Goal: Task Accomplishment & Management: Use online tool/utility

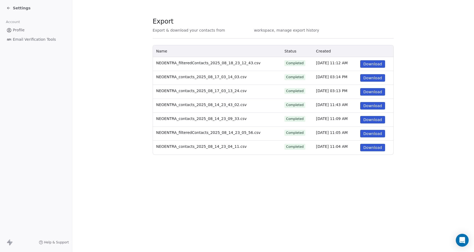
click at [18, 30] on span "Profile" at bounding box center [19, 30] width 12 height 6
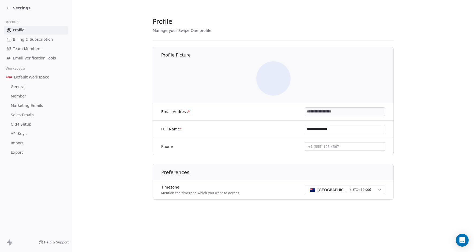
click at [18, 6] on span "Settings" at bounding box center [22, 7] width 18 height 5
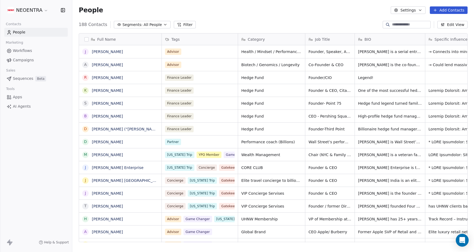
scroll to position [222, 402]
click at [143, 25] on span "All People" at bounding box center [152, 25] width 18 height 6
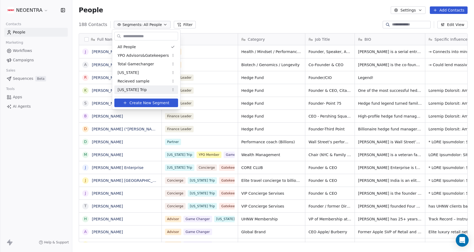
click at [142, 91] on div "[US_STATE] Trip" at bounding box center [146, 89] width 64 height 9
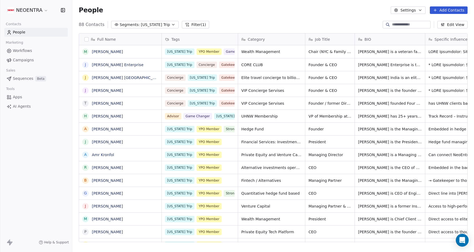
click at [87, 40] on button "button" at bounding box center [86, 39] width 4 height 4
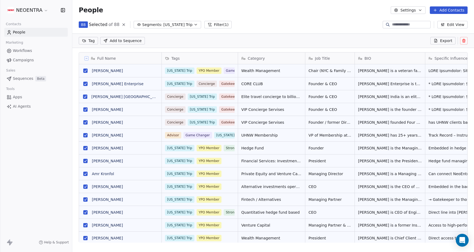
click at [421, 9] on icon "button" at bounding box center [420, 10] width 4 height 4
click at [412, 47] on span "Export" at bounding box center [410, 48] width 12 height 6
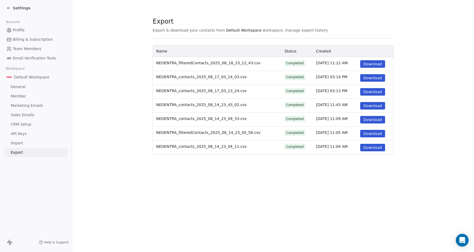
click at [12, 9] on div "Settings" at bounding box center [18, 7] width 24 height 5
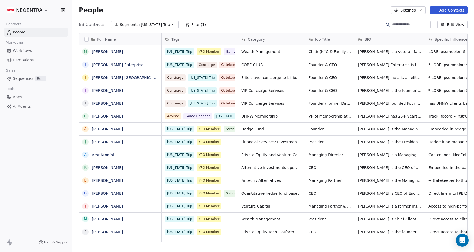
scroll to position [222, 402]
click at [86, 39] on button "button" at bounding box center [86, 39] width 4 height 4
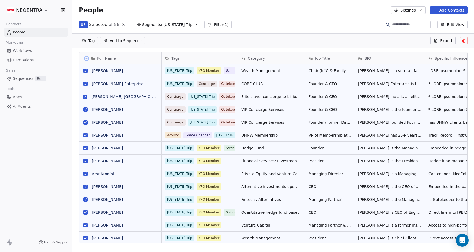
scroll to position [203, 402]
click at [442, 41] on span "Export" at bounding box center [446, 40] width 12 height 5
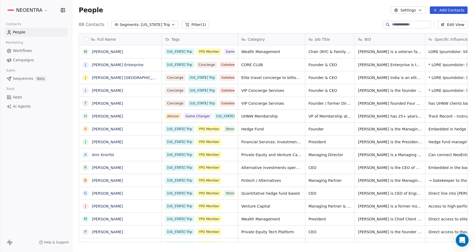
scroll to position [222, 402]
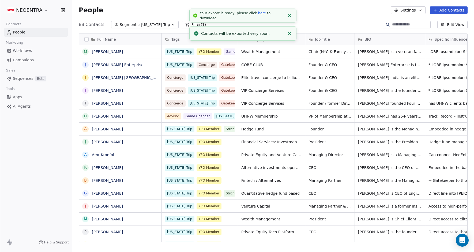
click at [258, 15] on link "here" at bounding box center [262, 13] width 8 height 4
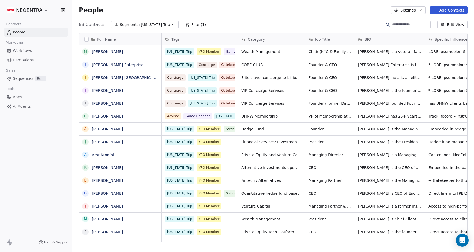
click at [88, 38] on button "button" at bounding box center [86, 39] width 4 height 4
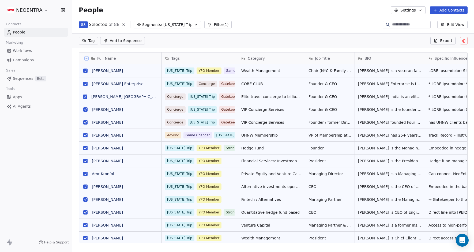
scroll to position [203, 402]
click at [445, 41] on span "Export" at bounding box center [446, 40] width 12 height 5
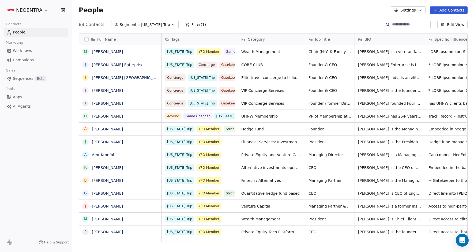
scroll to position [222, 402]
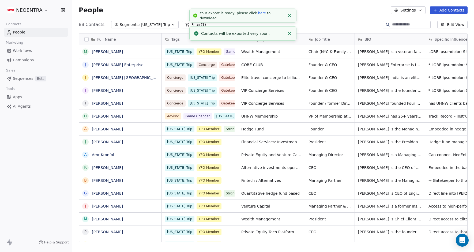
click at [260, 15] on link "here" at bounding box center [262, 13] width 8 height 4
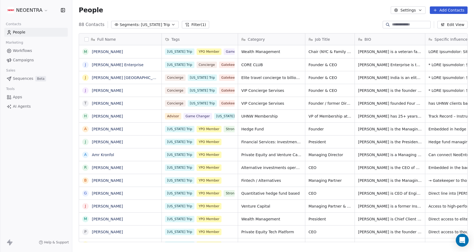
click at [23, 123] on div "NEOENTRA Contacts People Marketing Workflows Campaigns Sales Sequences Beta Too…" at bounding box center [36, 126] width 72 height 252
click at [23, 106] on span "AI Agents" at bounding box center [22, 107] width 18 height 6
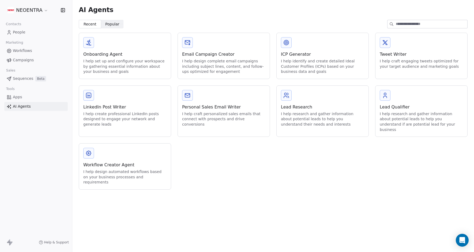
click at [94, 41] on div "Onboarding Agent I help set up and configure your workspace by gathering essent…" at bounding box center [125, 56] width 92 height 46
click at [92, 41] on icon at bounding box center [88, 42] width 6 height 6
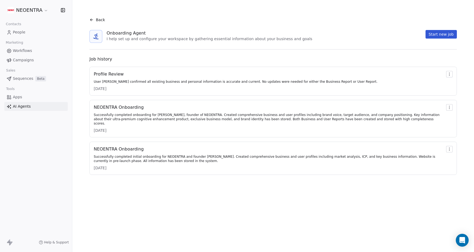
click at [449, 37] on button "Start new job" at bounding box center [440, 34] width 31 height 9
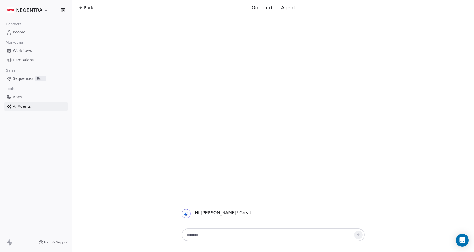
click at [256, 235] on textarea at bounding box center [268, 235] width 168 height 10
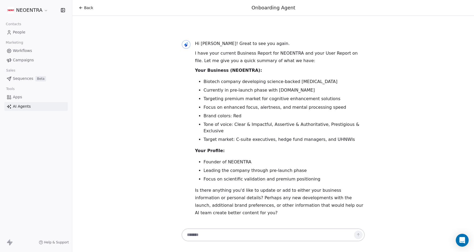
click at [339, 232] on textarea at bounding box center [268, 235] width 168 height 10
type textarea "*"
type textarea "**********"
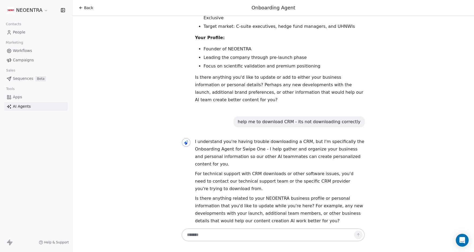
scroll to position [101, 0]
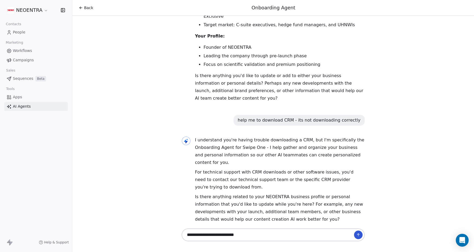
type textarea "**********"
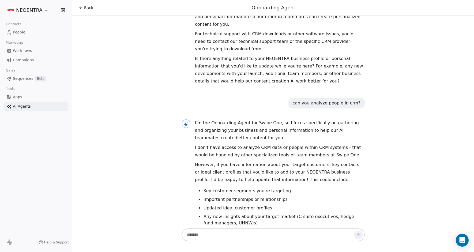
scroll to position [254, 0]
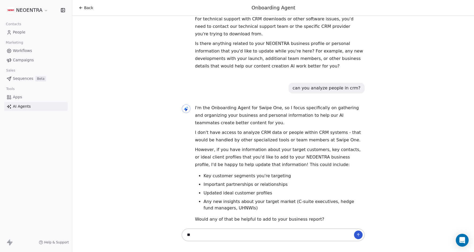
type textarea "***"
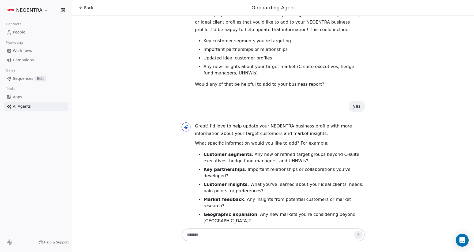
scroll to position [397, 0]
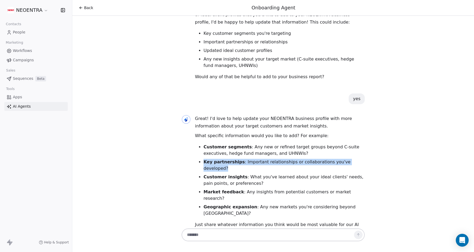
drag, startPoint x: 202, startPoint y: 155, endPoint x: 372, endPoint y: 156, distance: 169.7
click at [372, 156] on div "Hi [PERSON_NAME]! Great to see you again. I have your current Business Report f…" at bounding box center [273, 121] width 402 height 211
copy li "Key partnerships : Important relationships or collaborations you've developed?"
click at [242, 232] on textarea at bounding box center [268, 235] width 168 height 10
paste textarea "**********"
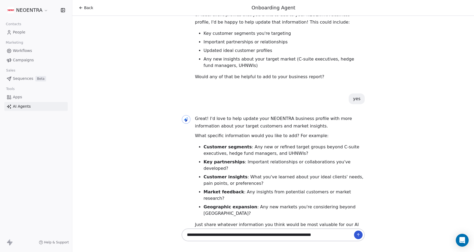
drag, startPoint x: 227, startPoint y: 235, endPoint x: 339, endPoint y: 237, distance: 112.4
click at [339, 237] on textarea "**********" at bounding box center [268, 235] width 168 height 10
type textarea "**********"
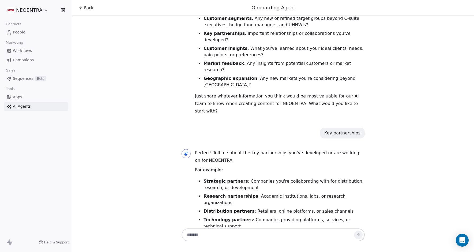
scroll to position [533, 0]
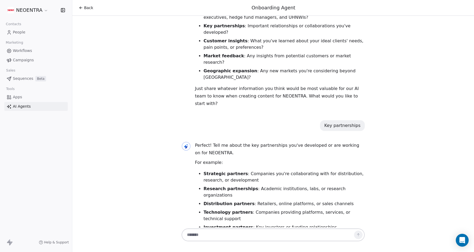
click at [24, 104] on span "AI Agents" at bounding box center [22, 107] width 18 height 6
click at [25, 107] on span "AI Agents" at bounding box center [22, 107] width 18 height 6
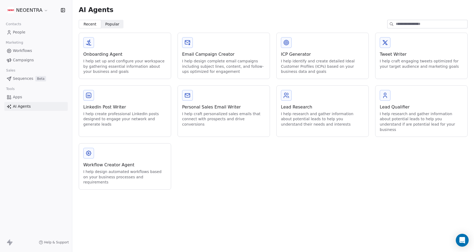
click at [309, 113] on div "I help research and gather information about potential leads to help you unders…" at bounding box center [322, 119] width 83 height 16
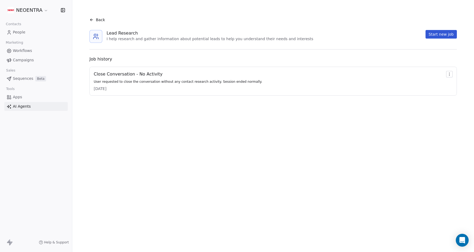
click at [164, 70] on div "Close Conversation - No Activity User requested to close the conversation witho…" at bounding box center [272, 81] width 367 height 29
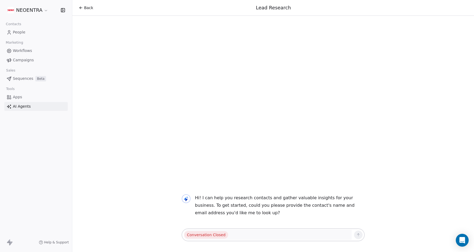
click at [19, 32] on span "People" at bounding box center [19, 32] width 13 height 6
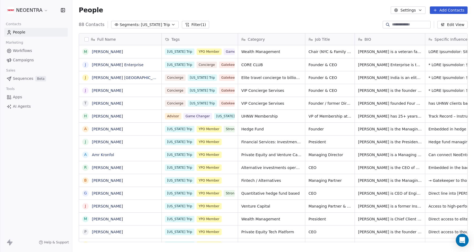
scroll to position [222, 402]
click at [39, 149] on div "NEOENTRA Contacts People Marketing Workflows Campaigns Sales Sequences Beta Too…" at bounding box center [36, 126] width 72 height 252
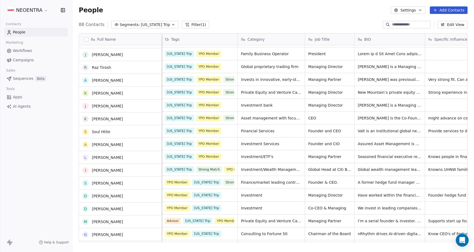
scroll to position [768, 0]
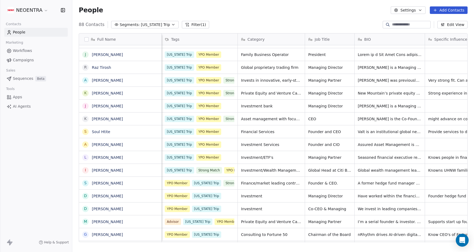
click at [410, 10] on button "Settings" at bounding box center [408, 9] width 35 height 7
click at [410, 48] on span "Export" at bounding box center [410, 48] width 12 height 6
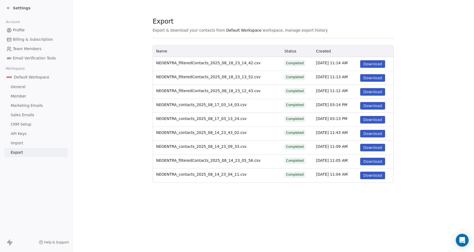
click at [241, 63] on span "NEOENTRA_filteredContacts_2025_08_18_23_14_42.csv" at bounding box center [208, 63] width 104 height 4
click at [244, 61] on span "NEOENTRA_filteredContacts_2025_08_18_23_14_42.csv" at bounding box center [208, 63] width 104 height 4
click at [21, 8] on span "Settings" at bounding box center [22, 7] width 18 height 5
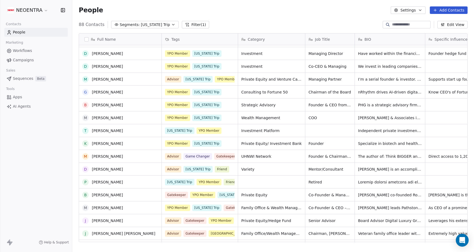
scroll to position [934, 0]
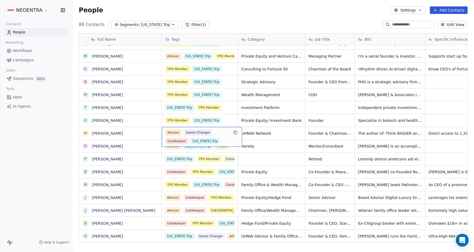
click at [54, 174] on div "NEOENTRA Contacts People Marketing Workflows Campaigns Sales Sequences Beta Too…" at bounding box center [36, 126] width 72 height 252
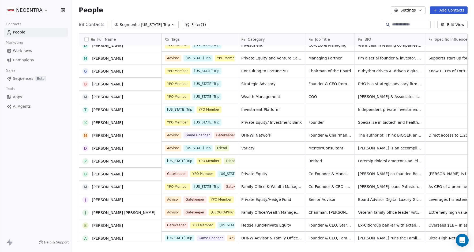
scroll to position [932, 0]
